Goal: Information Seeking & Learning: Learn about a topic

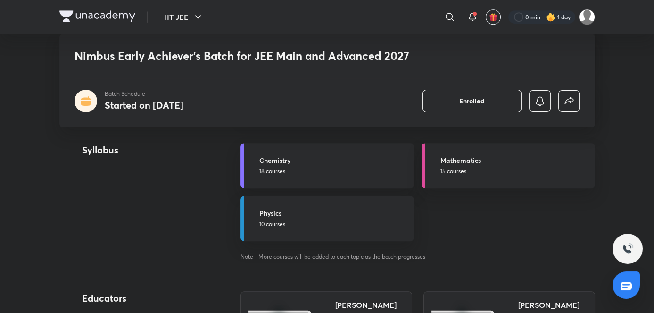
scroll to position [1110, 0]
click at [340, 173] on p "18 courses" at bounding box center [334, 171] width 149 height 8
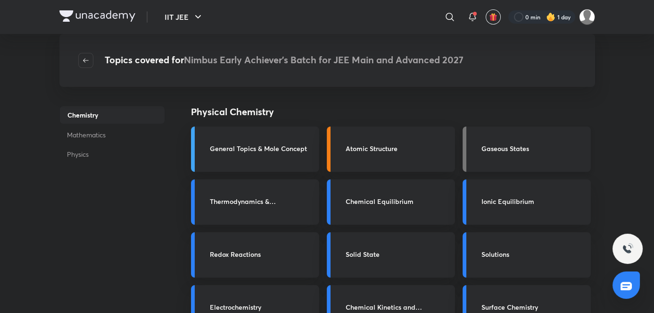
click at [497, 158] on link "Gaseous States" at bounding box center [527, 148] width 128 height 45
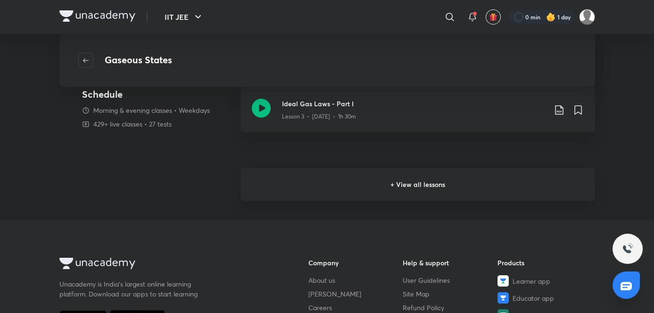
scroll to position [274, 0]
click at [306, 183] on h6 "+ View all lessons" at bounding box center [418, 184] width 355 height 33
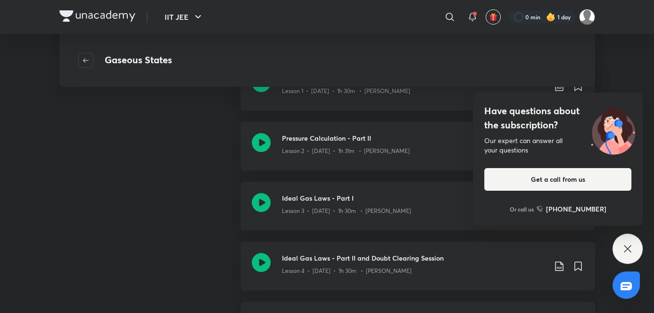
scroll to position [185, 0]
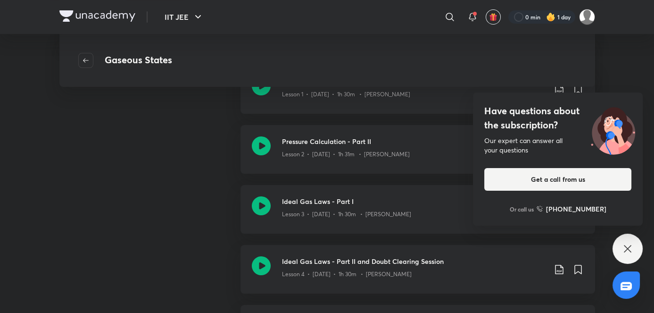
click at [625, 253] on icon at bounding box center [627, 248] width 11 height 11
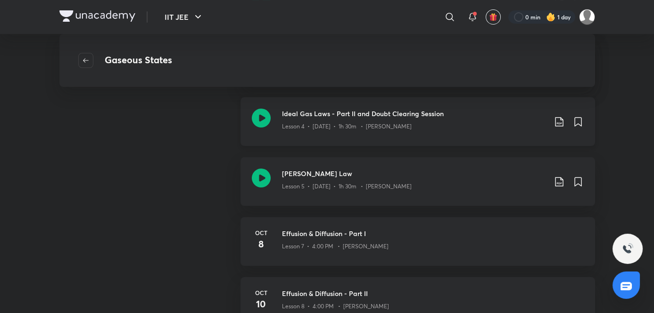
scroll to position [332, 0]
click at [381, 196] on div "Dalton's Law Lesson 5 • Oct 3 • 1h 30m • Brijesh Jindal" at bounding box center [418, 181] width 355 height 49
click at [338, 179] on div "Lesson 5 • Oct 3 • 1h 30m • Brijesh Jindal" at bounding box center [414, 184] width 264 height 12
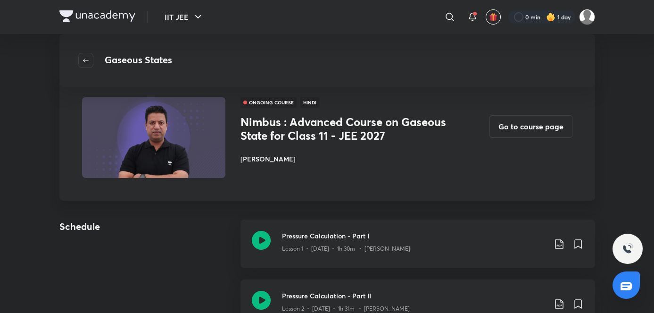
scroll to position [25, 0]
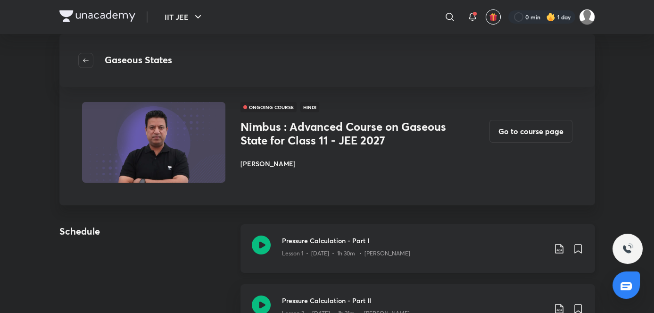
click at [320, 231] on div "Pressure Calculation - Part I Lesson 1 • Sep 19 • 1h 30m • Brijesh Jindal" at bounding box center [418, 248] width 355 height 49
click at [563, 248] on icon at bounding box center [559, 248] width 8 height 9
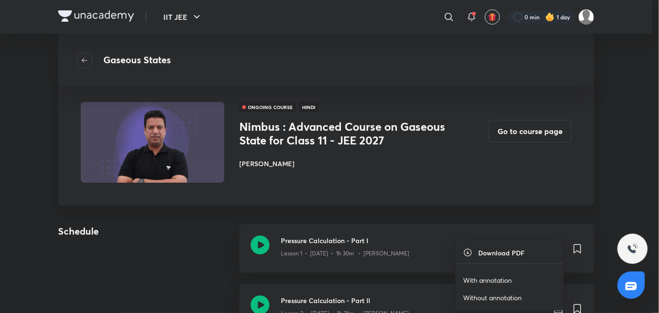
click at [491, 295] on p "Without annotation" at bounding box center [492, 298] width 59 height 10
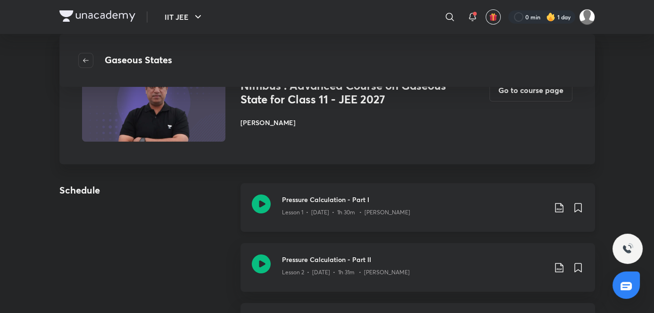
scroll to position [68, 0]
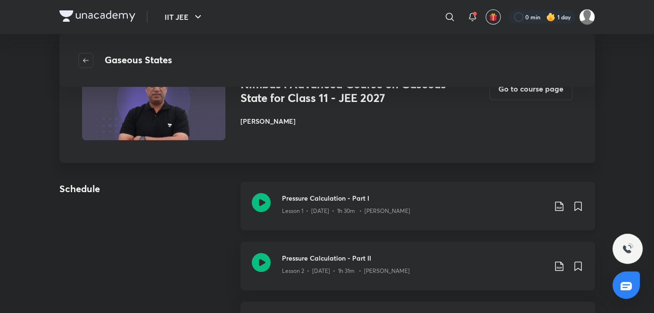
click at [562, 208] on icon at bounding box center [559, 206] width 11 height 11
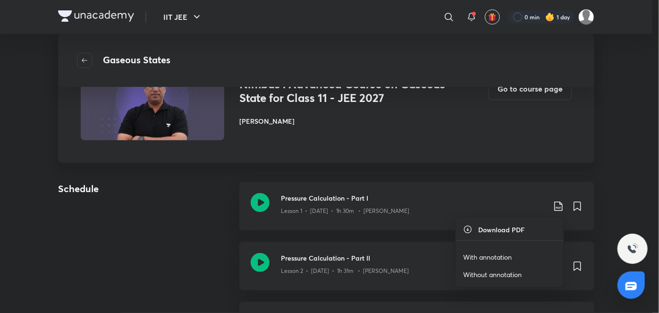
click at [511, 255] on p "With annotation" at bounding box center [487, 257] width 49 height 10
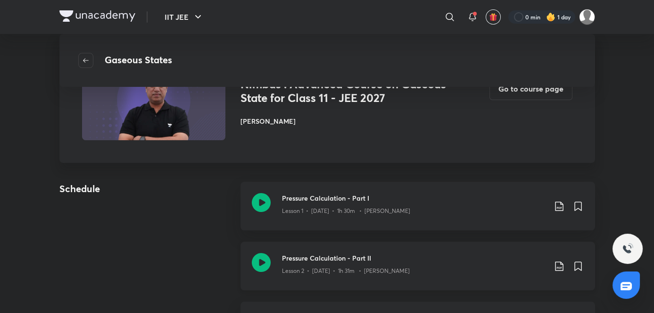
click at [562, 276] on div "Pressure Calculation - Part II Lesson 2 • Sep 24 • 1h 31m • Brijesh Jindal" at bounding box center [433, 266] width 302 height 26
click at [557, 273] on div "Pressure Calculation - Part II Lesson 2 • Sep 24 • 1h 31m • Brijesh Jindal" at bounding box center [433, 266] width 302 height 26
click at [557, 262] on icon at bounding box center [559, 265] width 11 height 11
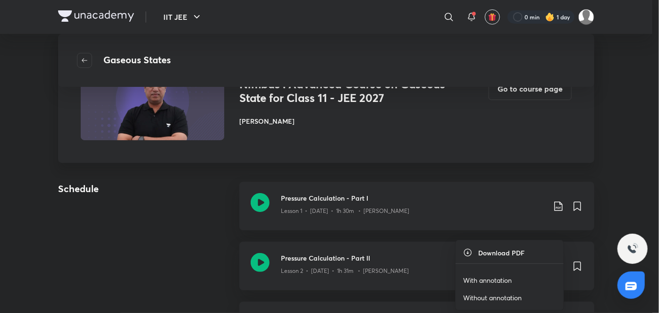
click at [519, 281] on li "With annotation" at bounding box center [509, 279] width 108 height 17
click at [499, 279] on p "With annotation" at bounding box center [487, 280] width 49 height 10
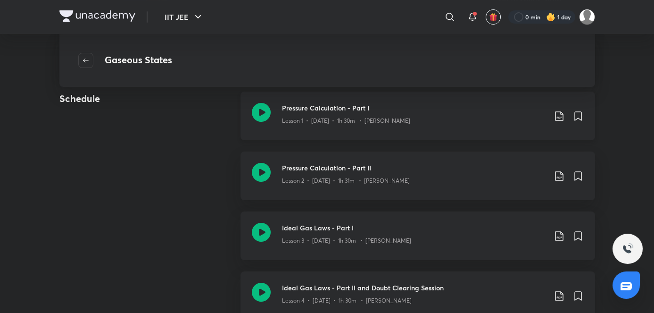
scroll to position [166, 0]
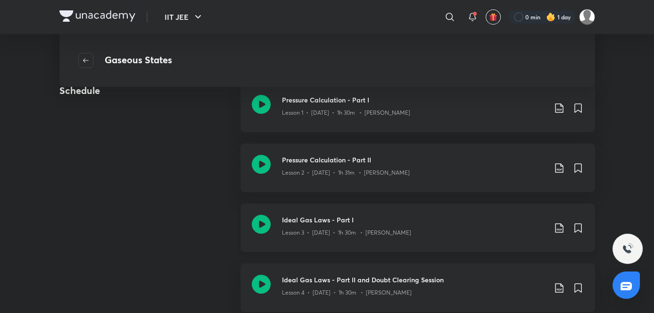
click at [559, 225] on icon at bounding box center [559, 227] width 11 height 11
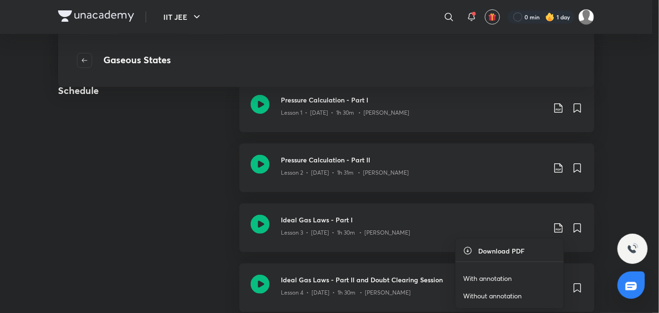
click at [492, 280] on p "With annotation" at bounding box center [487, 278] width 49 height 10
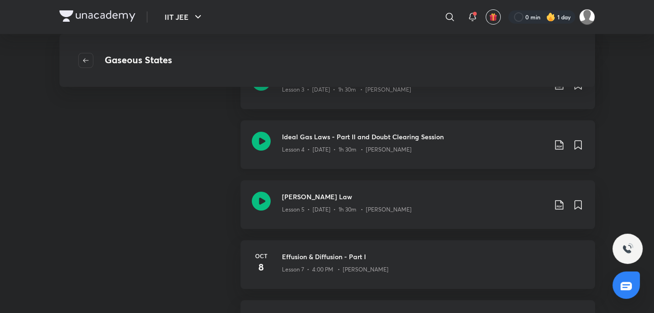
scroll to position [310, 0]
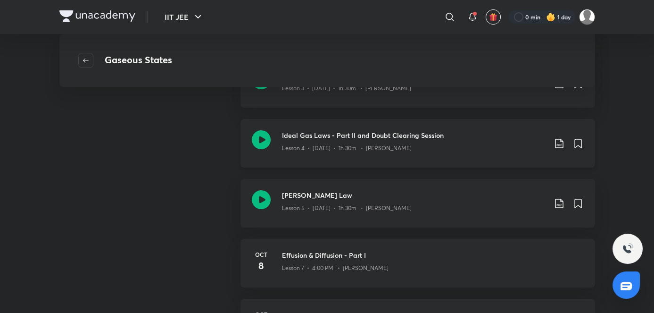
click at [559, 143] on icon at bounding box center [559, 143] width 11 height 11
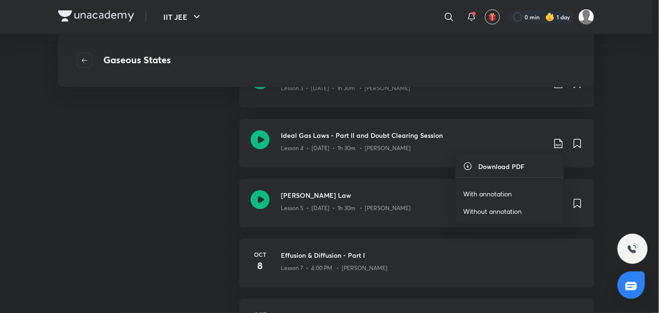
click at [500, 197] on p "With annotation" at bounding box center [487, 194] width 49 height 10
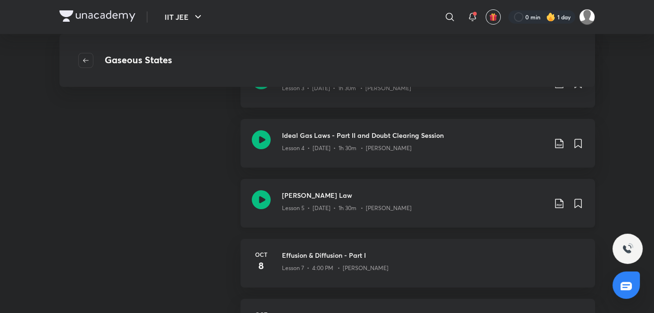
click at [559, 204] on icon at bounding box center [559, 203] width 8 height 9
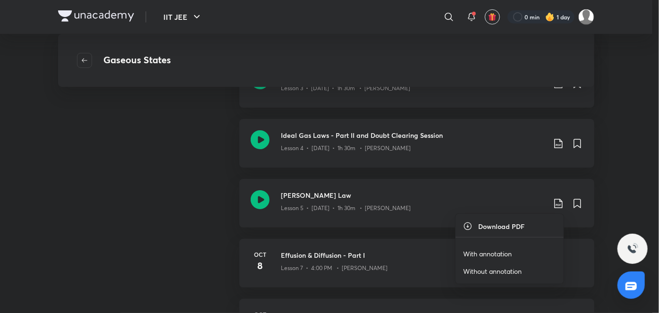
click at [478, 257] on p "With annotation" at bounding box center [487, 254] width 49 height 10
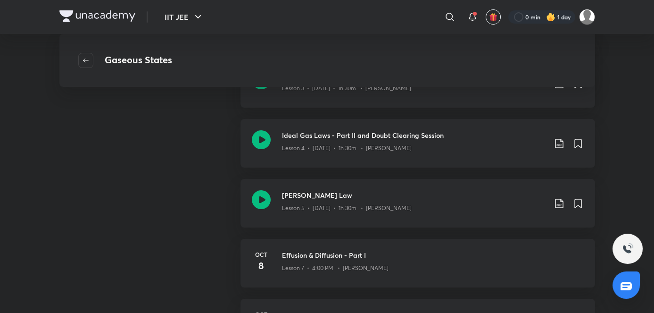
scroll to position [309, 0]
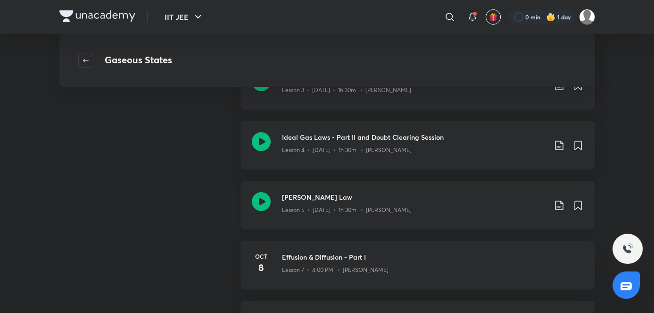
click at [560, 203] on icon at bounding box center [559, 205] width 11 height 11
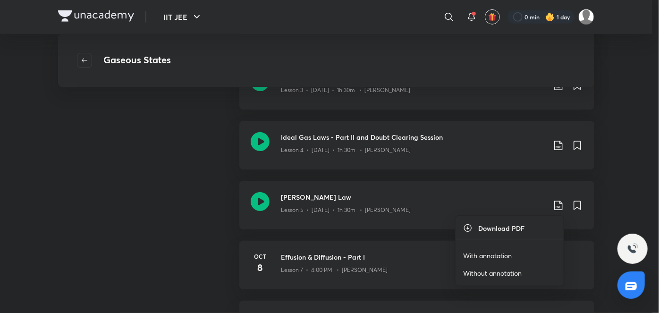
click at [478, 253] on p "With annotation" at bounding box center [487, 256] width 49 height 10
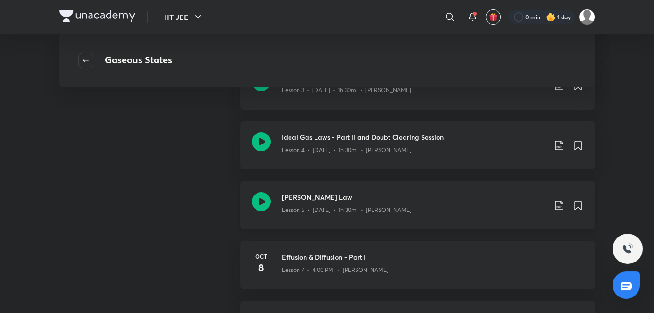
click at [425, 221] on div "Dalton's Law Lesson 5 • Oct 3 • 1h 30m • Brijesh Jindal" at bounding box center [418, 205] width 355 height 49
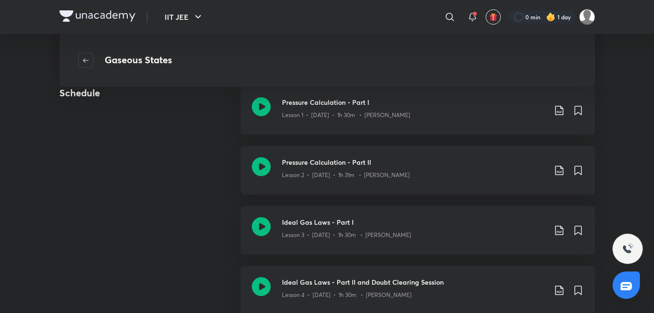
scroll to position [0, 0]
